Goal: Information Seeking & Learning: Learn about a topic

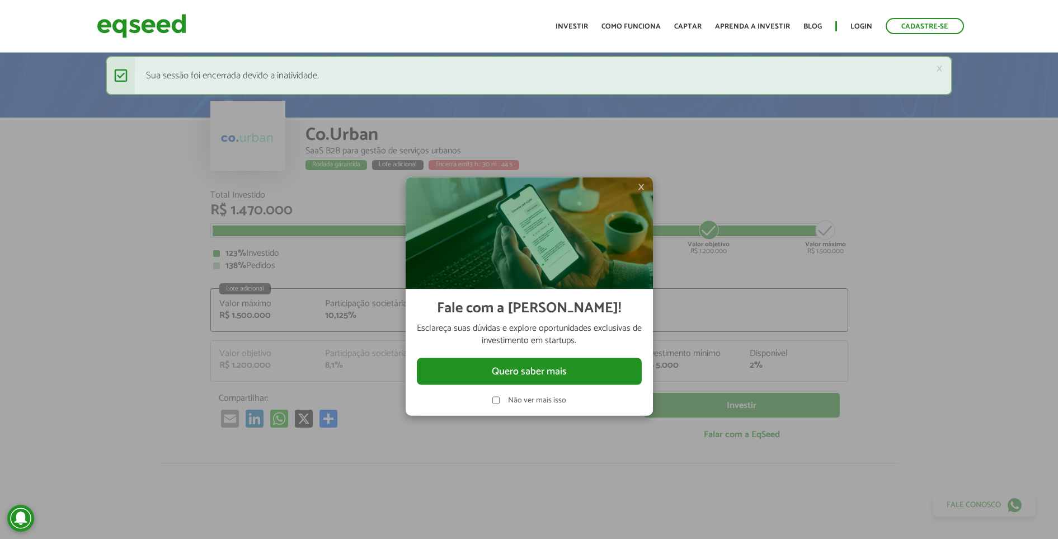
click at [639, 186] on span "×" at bounding box center [641, 186] width 7 height 13
